Goal: Book appointment/travel/reservation

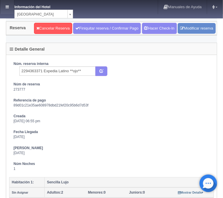
click at [8, 6] on icon at bounding box center [7, 7] width 3 height 4
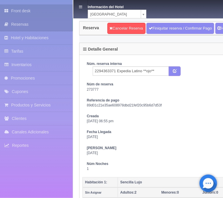
click at [23, 6] on link "Front desk" at bounding box center [36, 10] width 73 height 13
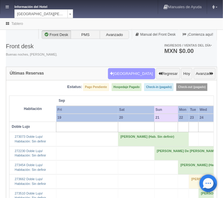
click at [129, 76] on button "[GEOGRAPHIC_DATA]" at bounding box center [131, 73] width 47 height 11
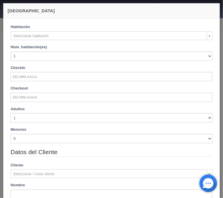
checkbox input "false"
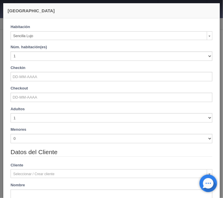
select select "576"
checkbox input "false"
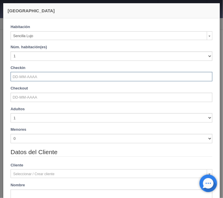
click at [47, 77] on input "text" at bounding box center [112, 76] width 202 height 9
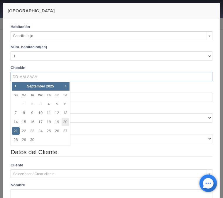
click at [65, 86] on span "Next" at bounding box center [65, 86] width 5 height 5
click at [48, 140] on link "30" at bounding box center [49, 140] width 8 height 8
type input "[DATE]"
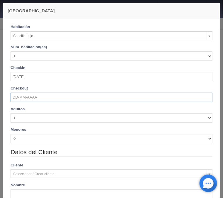
click at [35, 95] on input "text" at bounding box center [112, 97] width 202 height 9
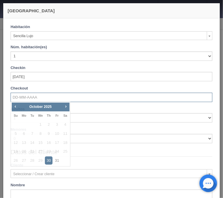
checkbox input "false"
click at [65, 106] on span "Next" at bounding box center [65, 106] width 5 height 5
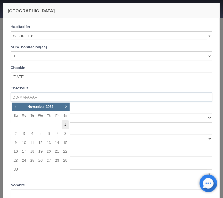
click at [64, 124] on link "1" at bounding box center [66, 125] width 8 height 8
type input "[DATE]"
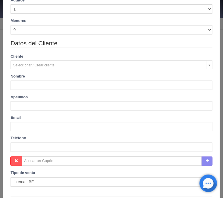
scroll to position [118, 0]
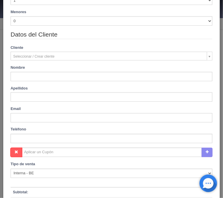
checkbox input "false"
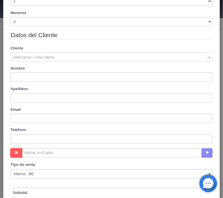
type input "2300.00"
checkbox input "false"
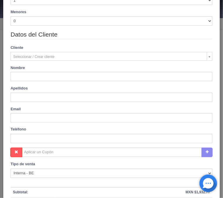
type input "[PERSON_NAME]"
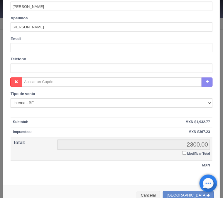
scroll to position [207, 0]
click at [185, 153] on input "Modificar Total" at bounding box center [184, 153] width 4 height 4
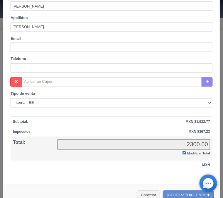
checkbox input "true"
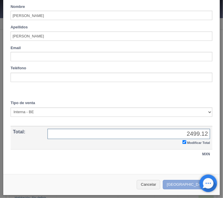
type input "2499.12"
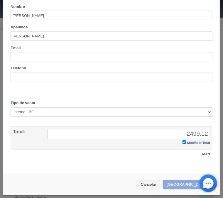
click at [189, 182] on button "[GEOGRAPHIC_DATA]" at bounding box center [188, 186] width 51 height 10
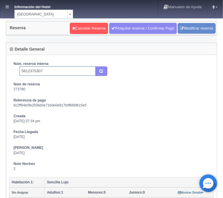
click at [83, 73] on input "5812375307" at bounding box center [57, 71] width 76 height 9
type input "5812375307 Booking"
click at [101, 72] on icon "submit" at bounding box center [101, 71] width 4 height 4
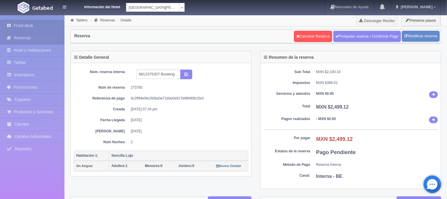
click at [30, 26] on link "Front desk" at bounding box center [32, 26] width 64 height 12
